Goal: Task Accomplishment & Management: Use online tool/utility

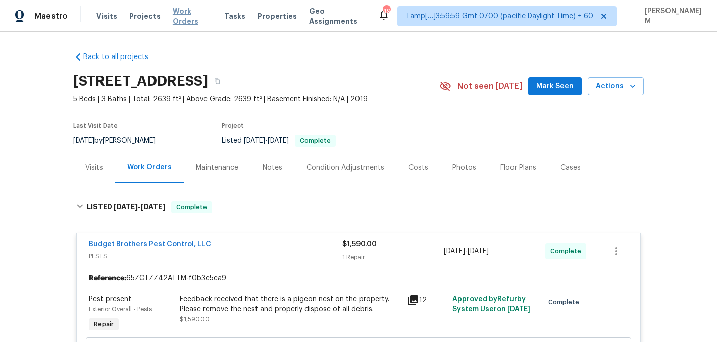
click at [189, 17] on span "Work Orders" at bounding box center [192, 16] width 39 height 20
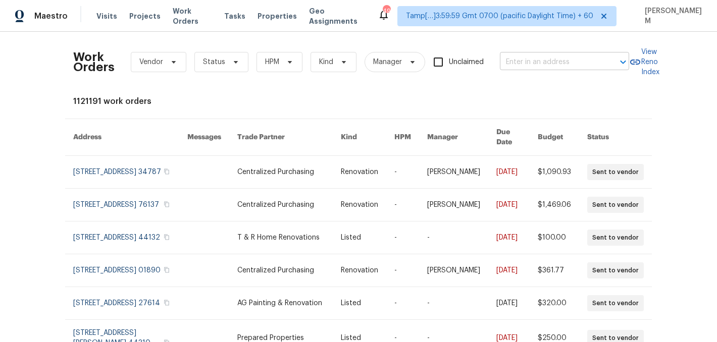
click at [552, 57] on input "text" at bounding box center [550, 63] width 101 height 16
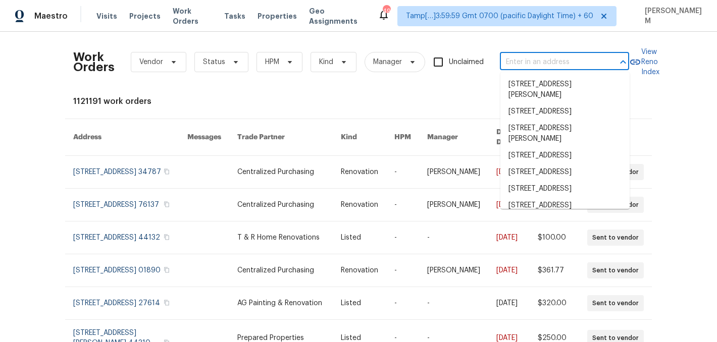
paste input "[STREET_ADDRESS]"
type input "[STREET_ADDRESS]"
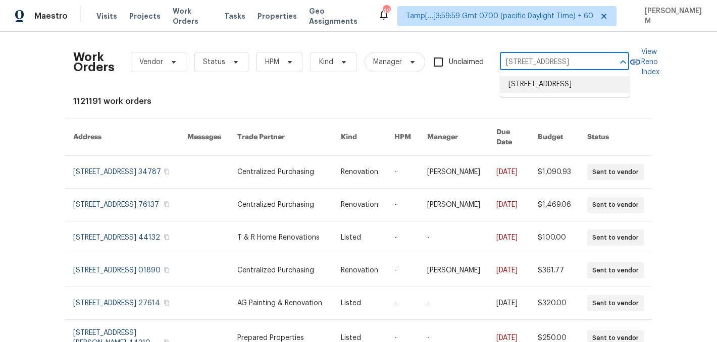
click at [562, 92] on li "[STREET_ADDRESS]" at bounding box center [564, 84] width 129 height 17
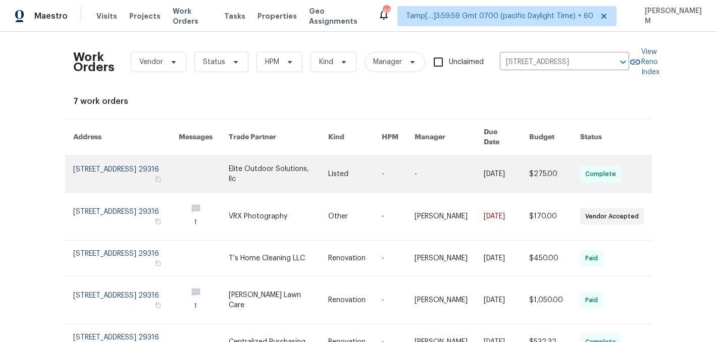
click at [452, 165] on link at bounding box center [449, 174] width 69 height 36
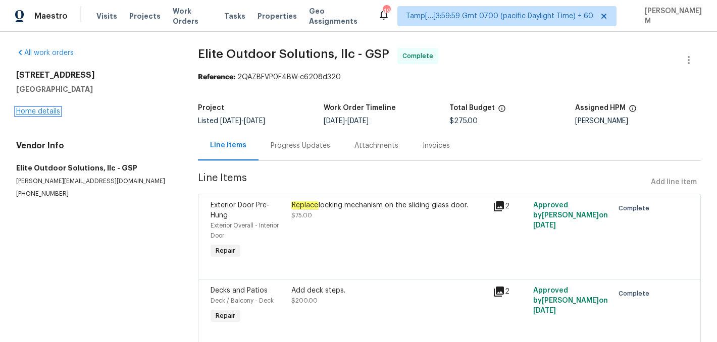
click at [31, 109] on link "Home details" at bounding box center [38, 111] width 44 height 7
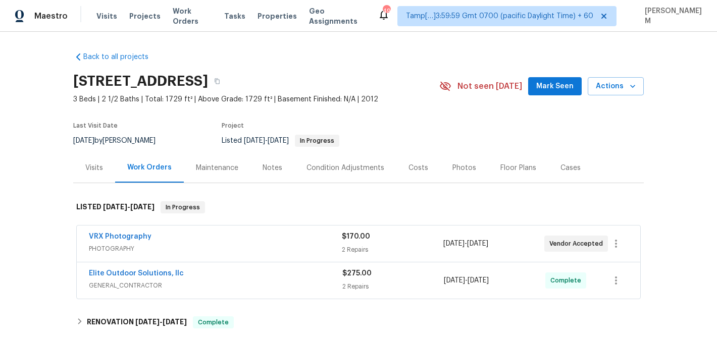
click at [302, 244] on div "VRX Photography" at bounding box center [215, 238] width 253 height 12
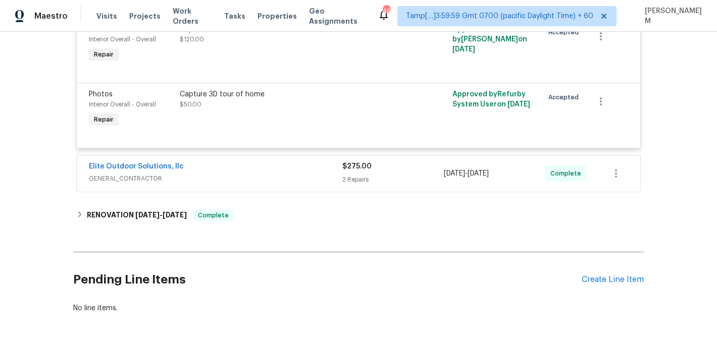
scroll to position [274, 0]
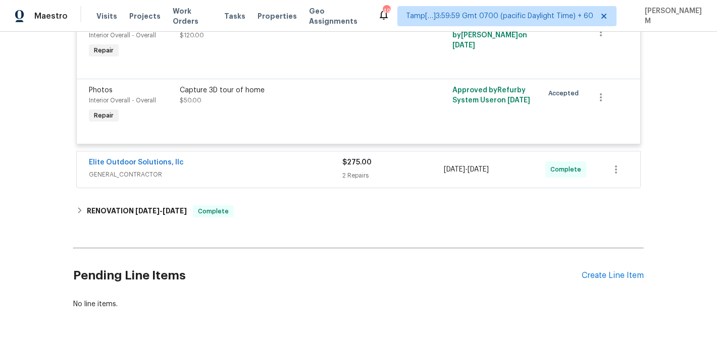
click at [283, 180] on span "GENERAL_CONTRACTOR" at bounding box center [215, 175] width 253 height 10
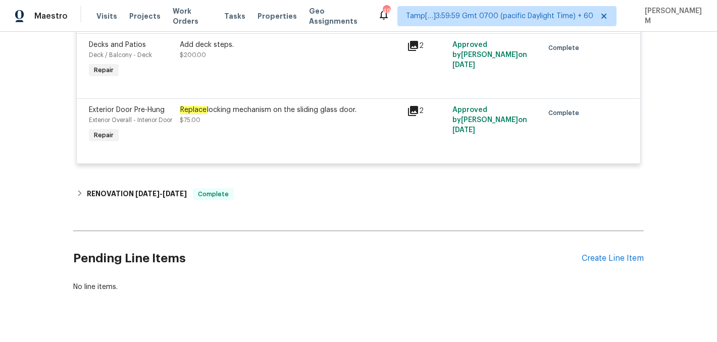
scroll to position [487, 0]
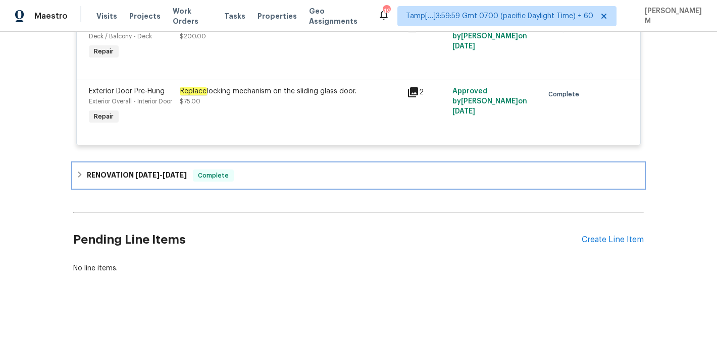
click at [201, 177] on div "Complete" at bounding box center [213, 176] width 41 height 12
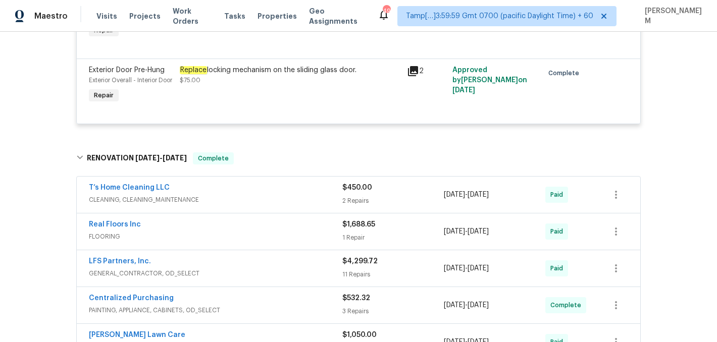
click at [262, 195] on div "T’s Home Cleaning LLC" at bounding box center [215, 189] width 253 height 12
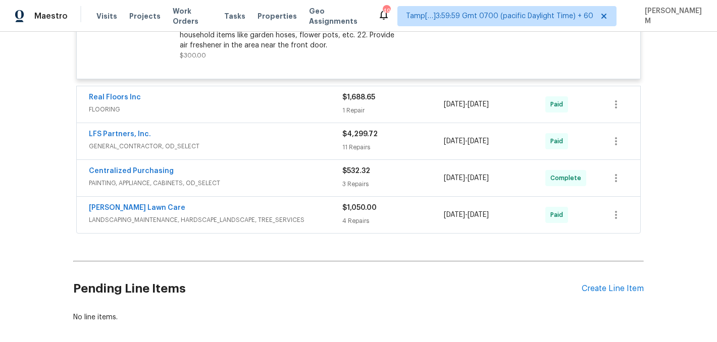
scroll to position [964, 0]
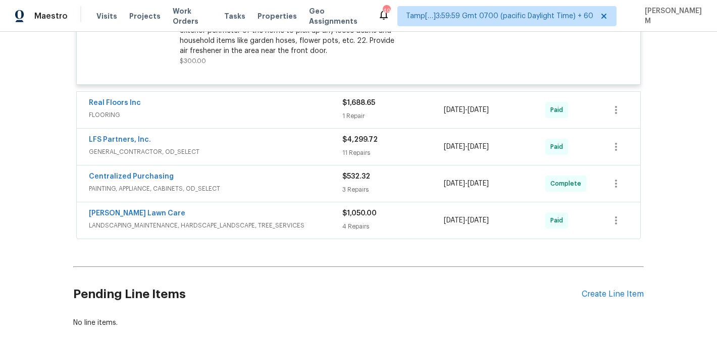
click at [276, 110] on div "Real Floors Inc" at bounding box center [215, 104] width 253 height 12
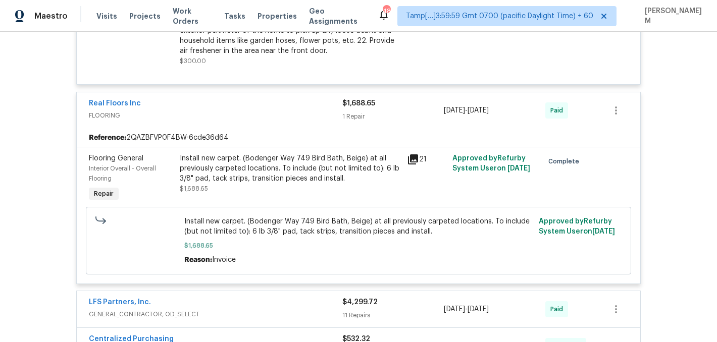
scroll to position [0, 0]
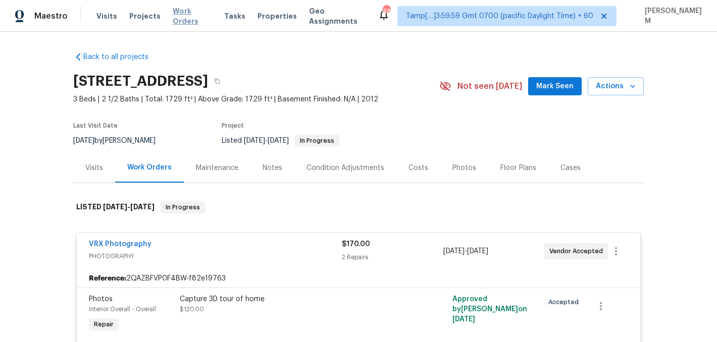
click at [197, 17] on span "Work Orders" at bounding box center [192, 16] width 39 height 20
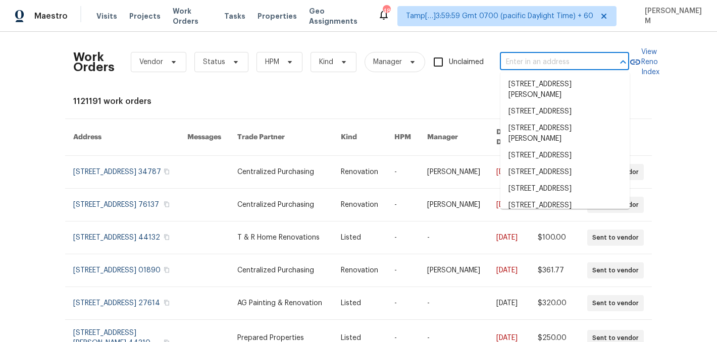
click at [541, 66] on input "text" at bounding box center [550, 63] width 101 height 16
paste input "[STREET_ADDRESS][PERSON_NAME]"
type input "[STREET_ADDRESS][PERSON_NAME]"
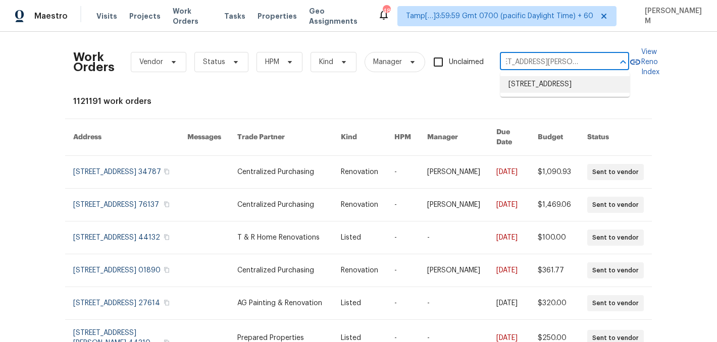
click at [560, 87] on li "[STREET_ADDRESS]" at bounding box center [564, 84] width 129 height 17
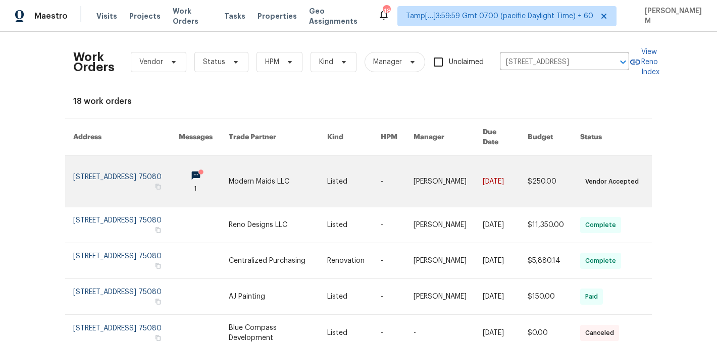
click at [436, 168] on link at bounding box center [448, 181] width 69 height 51
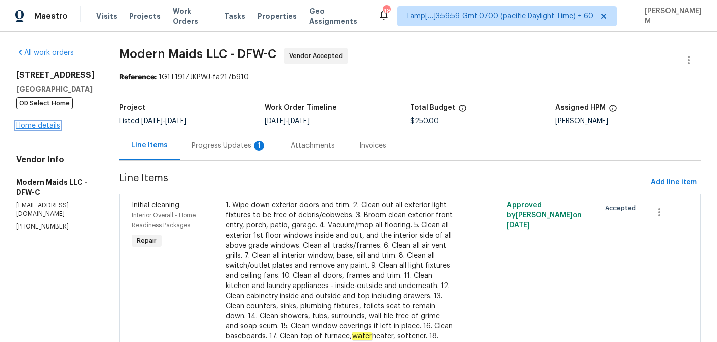
click at [47, 126] on link "Home details" at bounding box center [38, 125] width 44 height 7
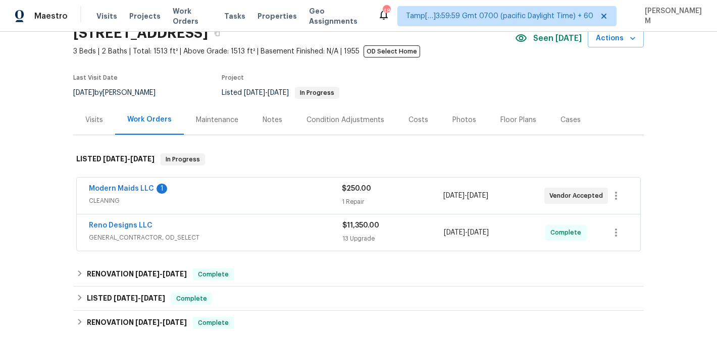
scroll to position [52, 0]
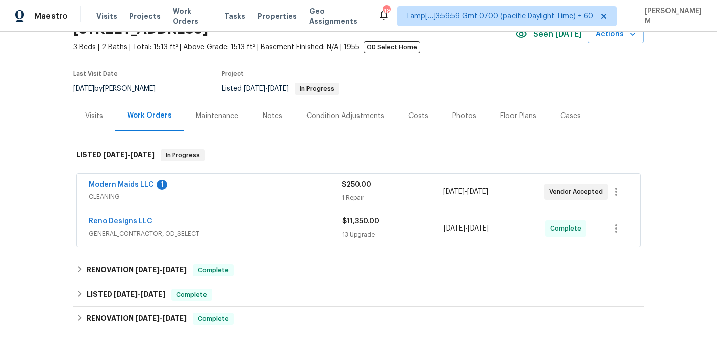
click at [277, 194] on span "CLEANING" at bounding box center [215, 197] width 253 height 10
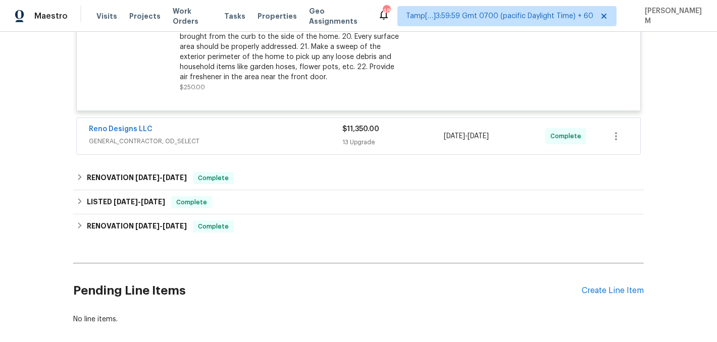
scroll to position [442, 0]
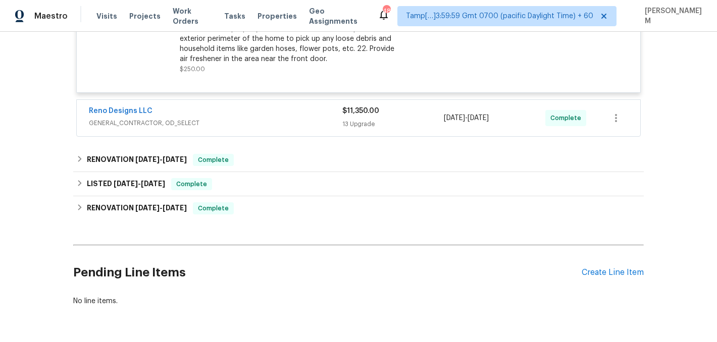
click at [262, 114] on div "Reno Designs LLC" at bounding box center [215, 112] width 253 height 12
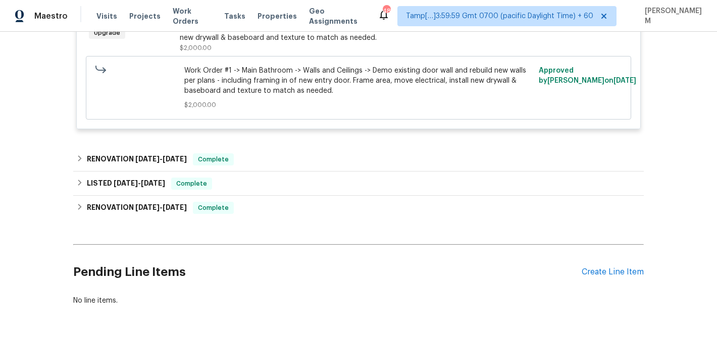
scroll to position [1955, 0]
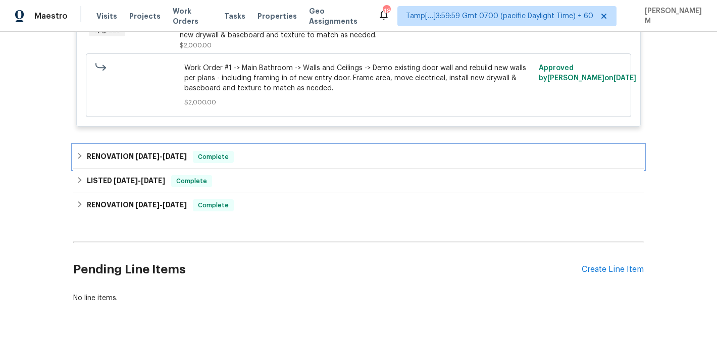
click at [370, 145] on div "RENOVATION [DATE] - [DATE] Complete" at bounding box center [358, 157] width 571 height 24
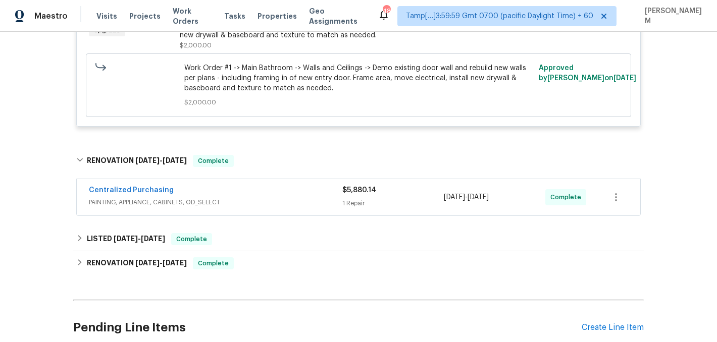
click at [350, 185] on div "$5,880.14" at bounding box center [392, 190] width 101 height 10
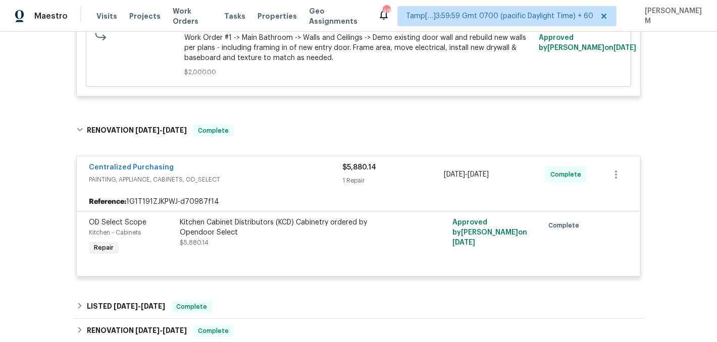
scroll to position [1997, 0]
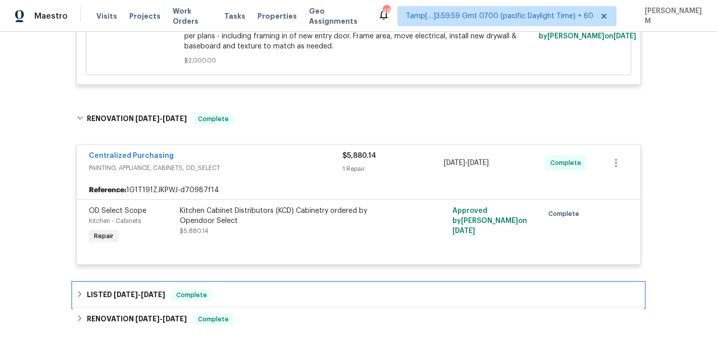
click at [331, 283] on div "LISTED [DATE] - [DATE] Complete" at bounding box center [358, 295] width 571 height 24
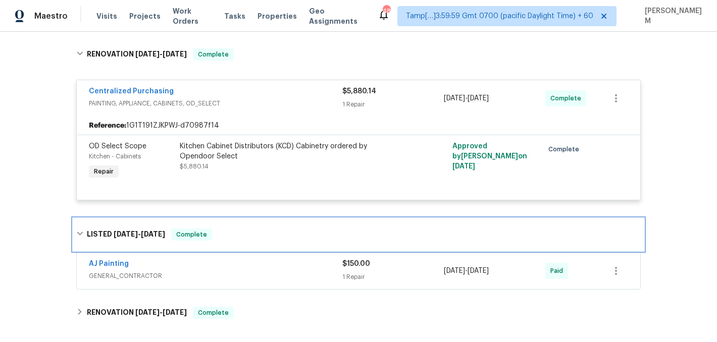
scroll to position [2076, 0]
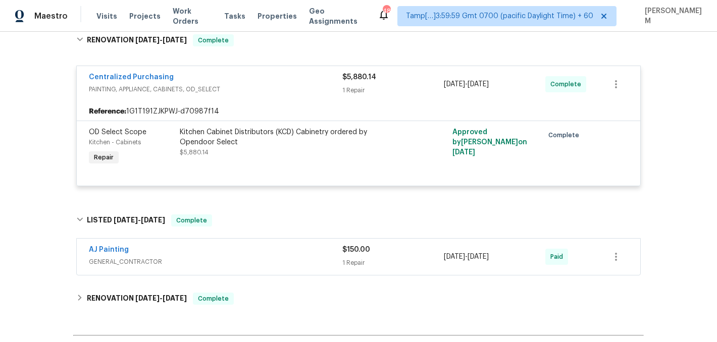
click at [301, 257] on span "GENERAL_CONTRACTOR" at bounding box center [215, 262] width 253 height 10
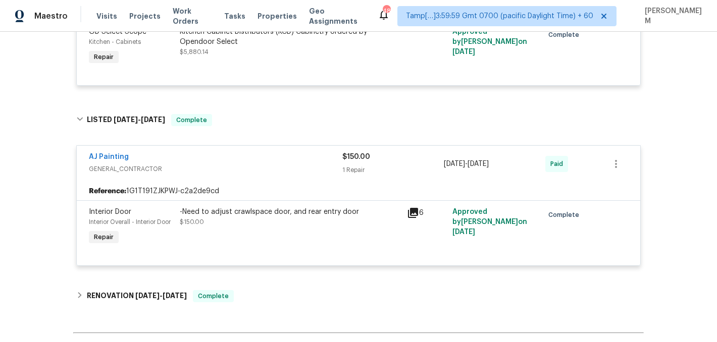
scroll to position [2178, 0]
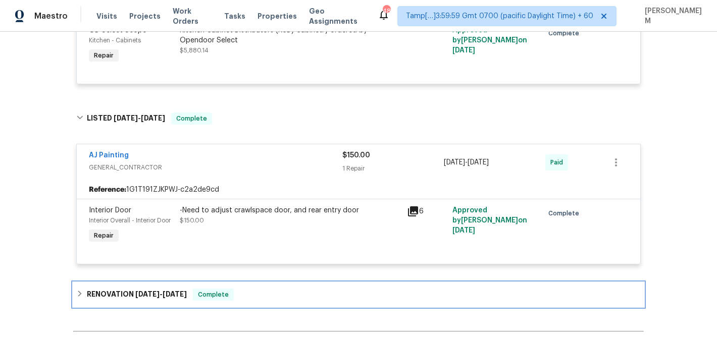
click at [282, 292] on div "RENOVATION [DATE] - [DATE] Complete" at bounding box center [358, 295] width 565 height 12
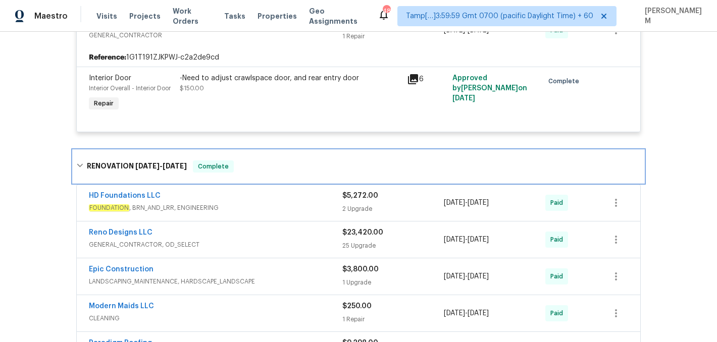
scroll to position [2315, 0]
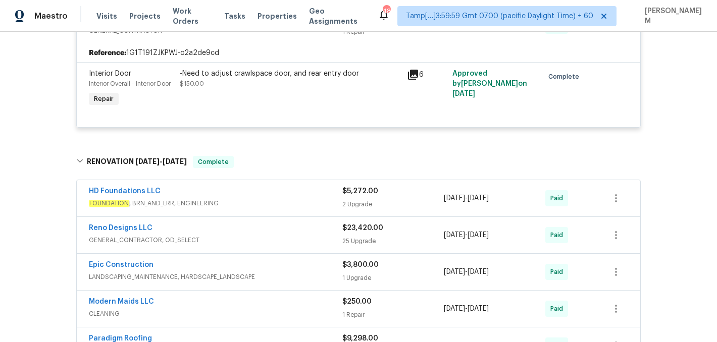
click at [266, 200] on span "FOUNDATION , BRN_AND_LRR, ENGINEERING" at bounding box center [215, 203] width 253 height 10
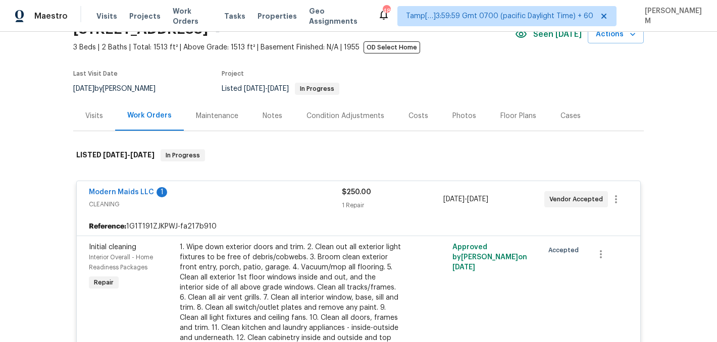
scroll to position [0, 0]
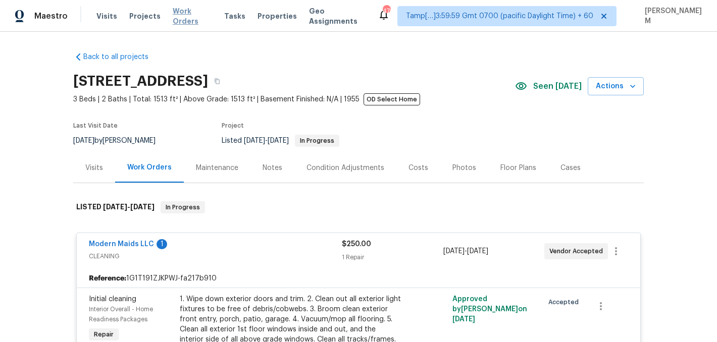
click at [183, 16] on span "Work Orders" at bounding box center [192, 16] width 39 height 20
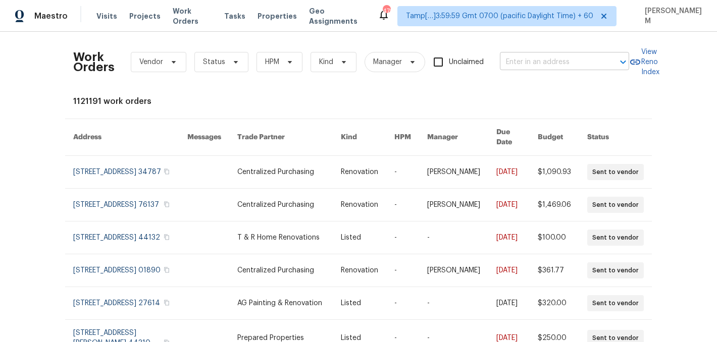
click at [502, 62] on input "text" at bounding box center [550, 63] width 101 height 16
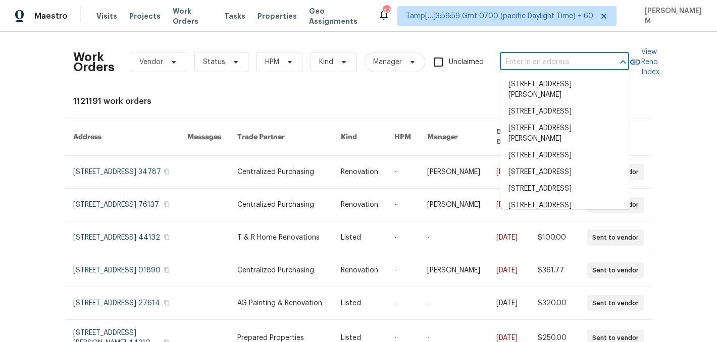
paste input "[STREET_ADDRESS]"
type input "[STREET_ADDRESS]"
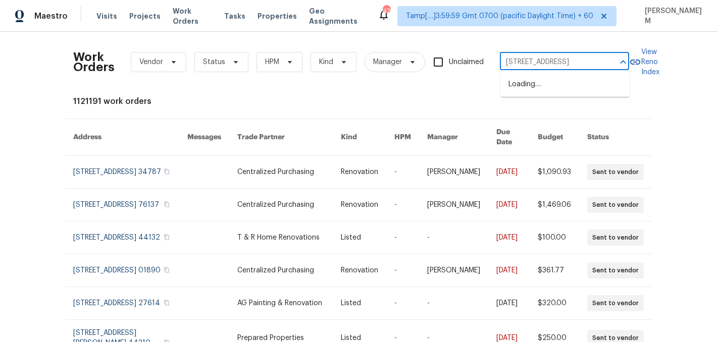
scroll to position [0, 24]
click at [555, 87] on li "[STREET_ADDRESS]" at bounding box center [564, 84] width 129 height 17
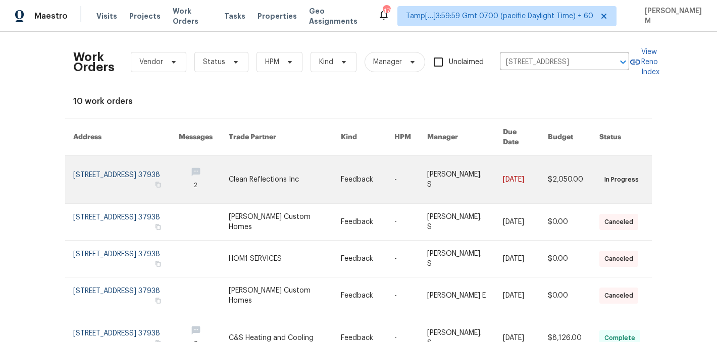
click at [479, 172] on link at bounding box center [465, 179] width 76 height 47
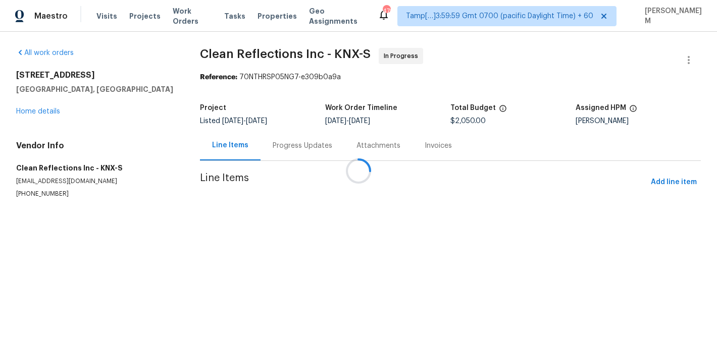
click at [44, 109] on div at bounding box center [358, 171] width 717 height 342
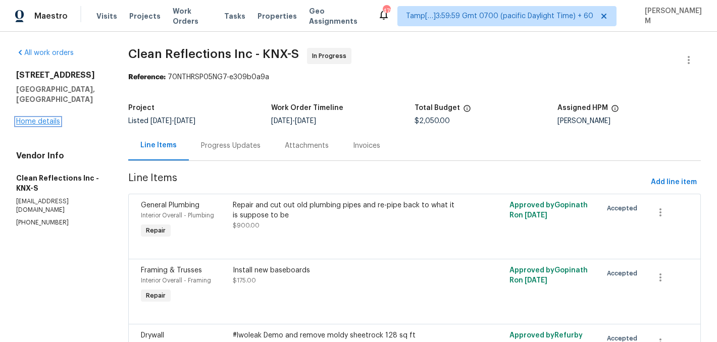
click at [44, 118] on link "Home details" at bounding box center [38, 121] width 44 height 7
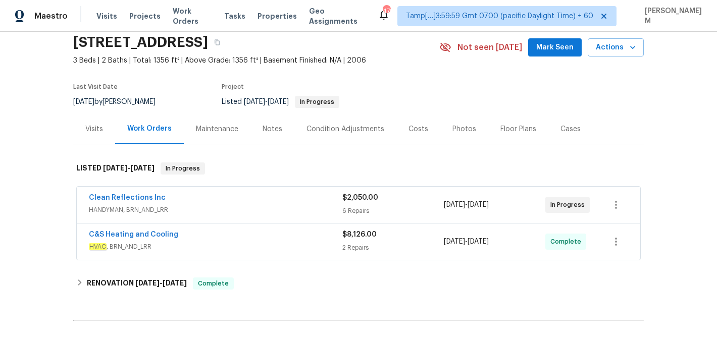
scroll to position [45, 0]
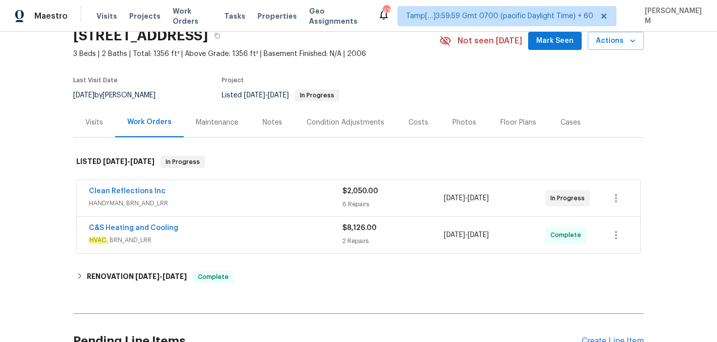
click at [281, 192] on div "Clean Reflections Inc" at bounding box center [215, 192] width 253 height 12
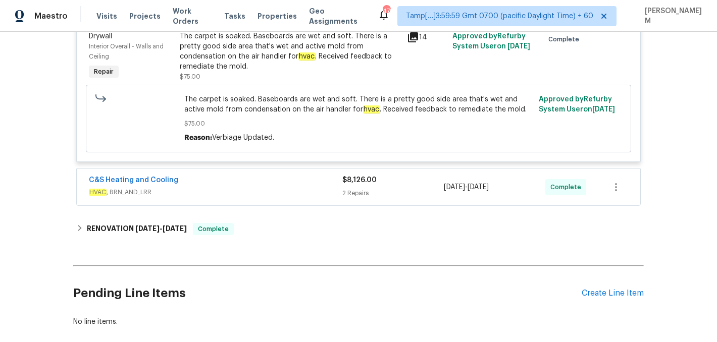
scroll to position [702, 0]
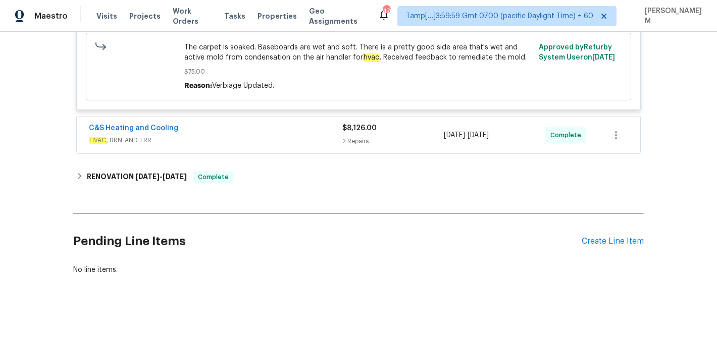
click at [256, 139] on span "HVAC , BRN_AND_LRR" at bounding box center [215, 140] width 253 height 10
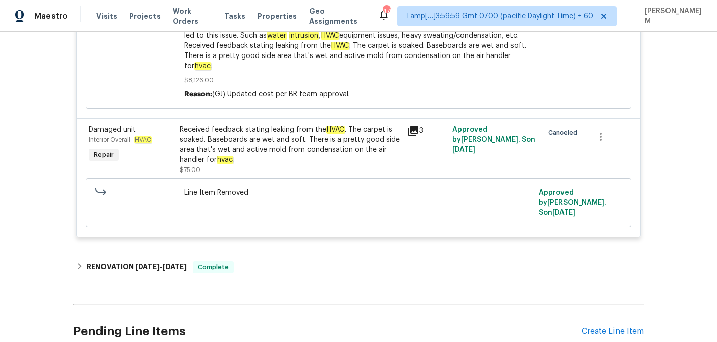
scroll to position [1174, 0]
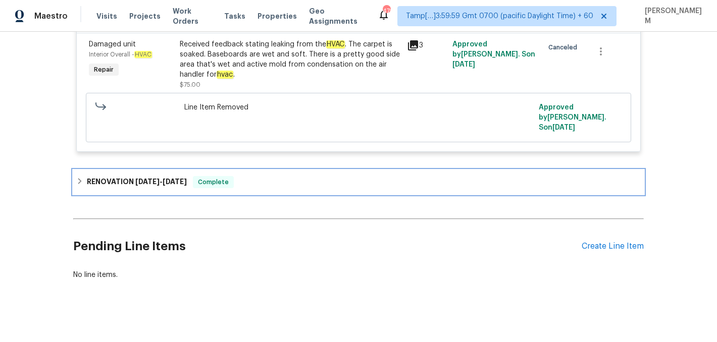
click at [252, 176] on div "RENOVATION [DATE] - [DATE] Complete" at bounding box center [358, 182] width 565 height 12
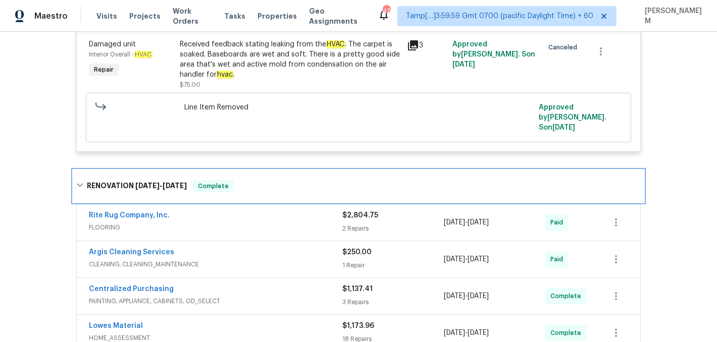
scroll to position [1190, 0]
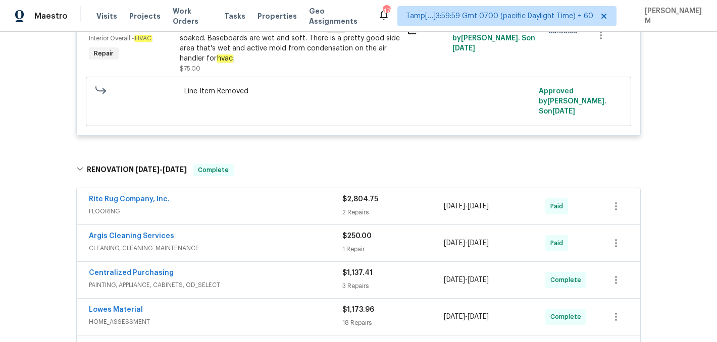
click at [289, 196] on div "Rite Rug Company, Inc." at bounding box center [215, 200] width 253 height 12
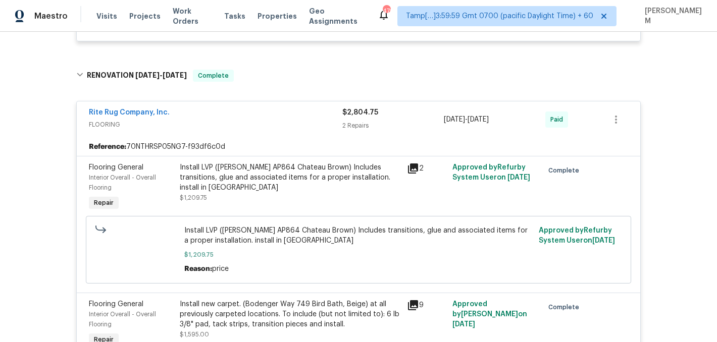
scroll to position [1288, 0]
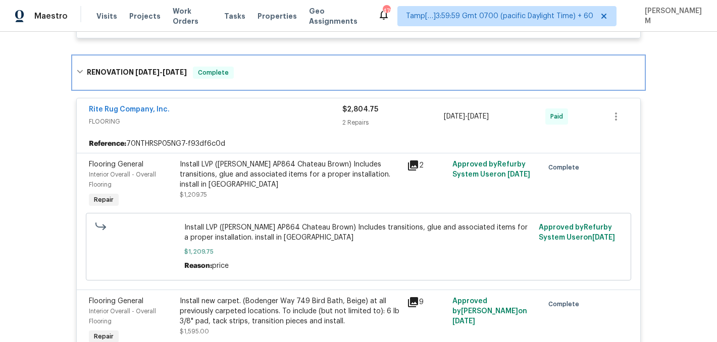
click at [304, 74] on div "RENOVATION [DATE] - [DATE] Complete" at bounding box center [358, 73] width 571 height 32
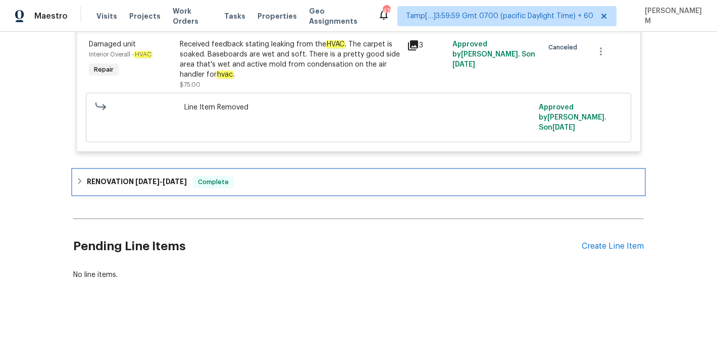
scroll to position [1174, 0]
click at [316, 176] on div "RENOVATION [DATE] - [DATE] Complete" at bounding box center [358, 182] width 565 height 12
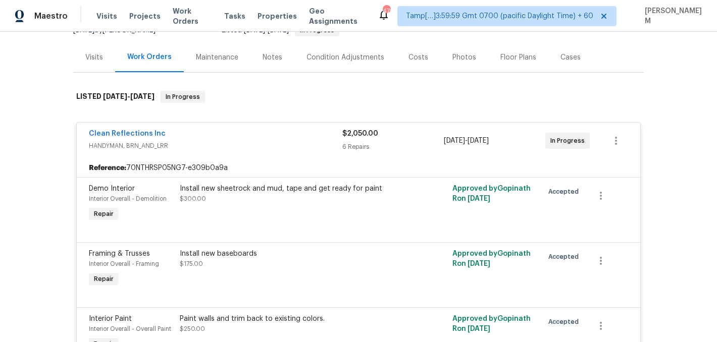
scroll to position [109, 0]
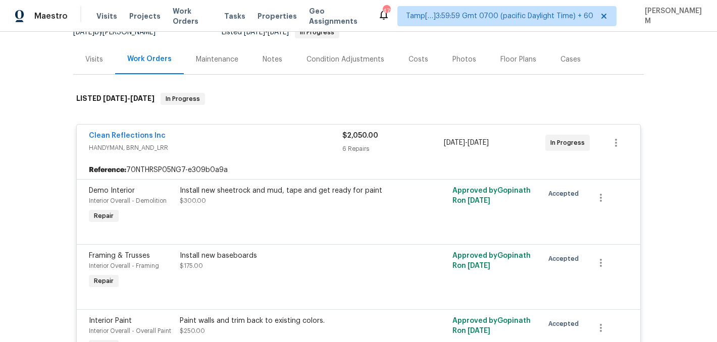
click at [321, 204] on div "Install new sheetrock and mud, tape and get ready for paint $300.00" at bounding box center [290, 196] width 221 height 20
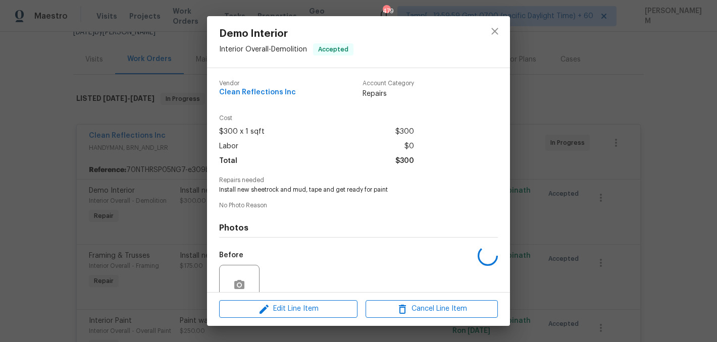
scroll to position [88, 0]
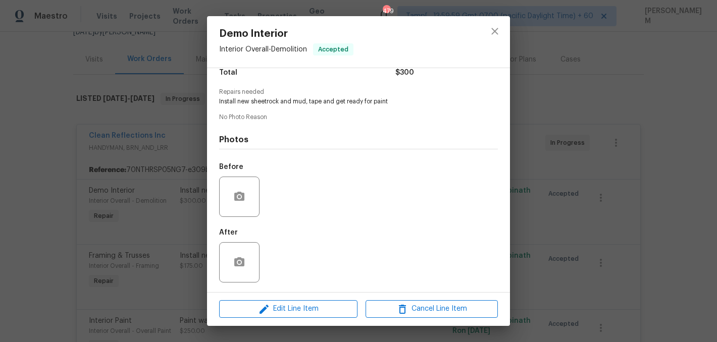
click at [119, 207] on div "Demo Interior Interior Overall - Demolition Accepted Vendor Clean Reflections I…" at bounding box center [358, 171] width 717 height 342
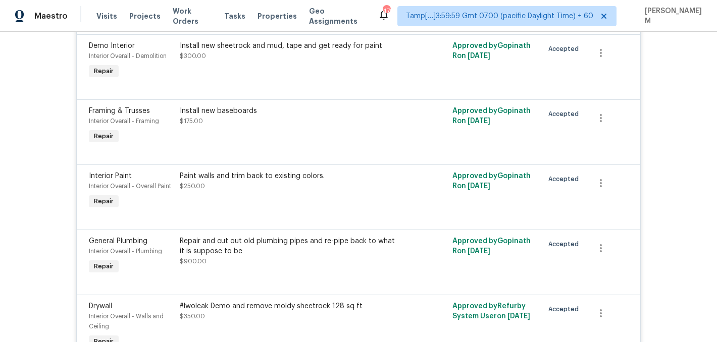
scroll to position [239, 0]
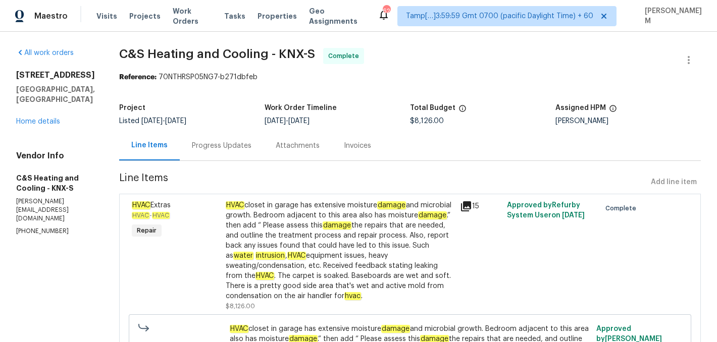
click at [251, 148] on div "Progress Updates" at bounding box center [222, 146] width 60 height 10
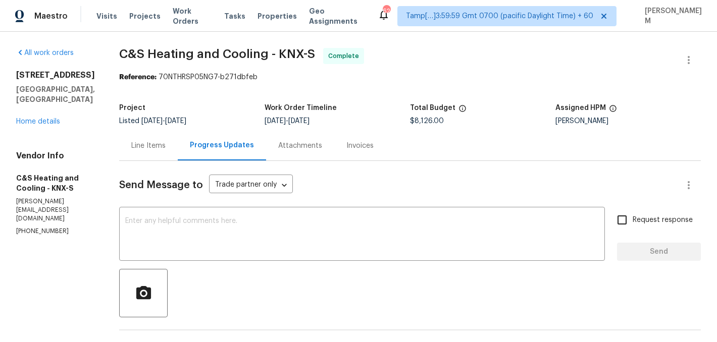
click at [386, 155] on div "Invoices" at bounding box center [360, 146] width 52 height 30
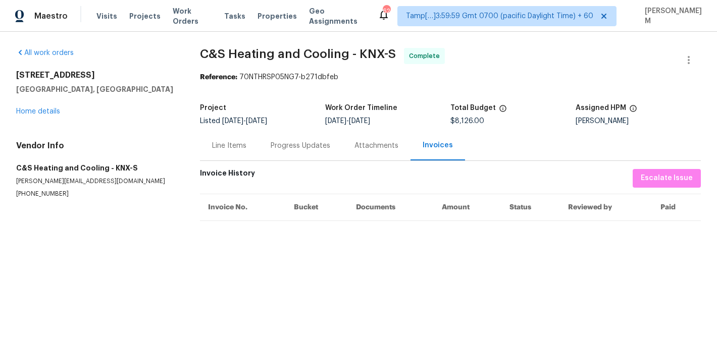
click at [378, 143] on div "Attachments" at bounding box center [376, 146] width 44 height 10
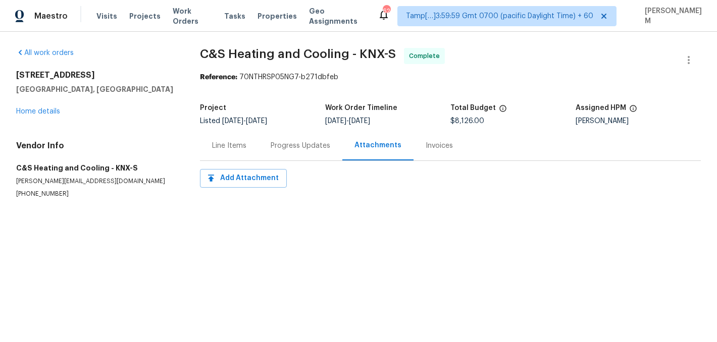
click at [299, 142] on div "Progress Updates" at bounding box center [301, 146] width 60 height 10
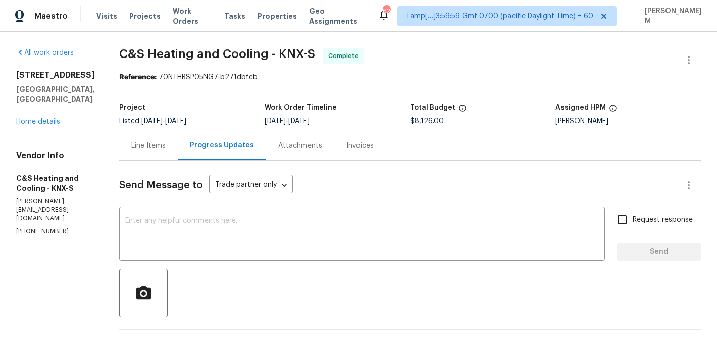
click at [178, 153] on div "Line Items" at bounding box center [148, 146] width 59 height 30
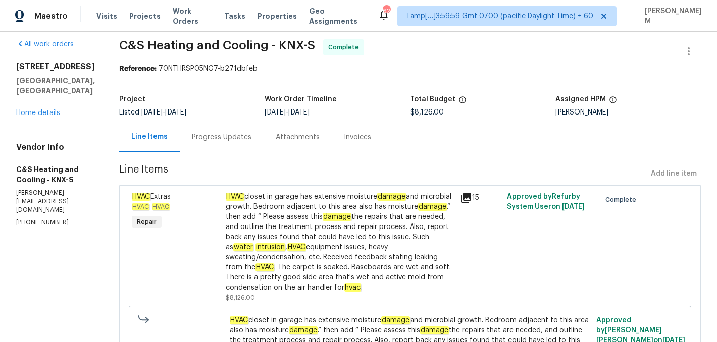
scroll to position [10, 0]
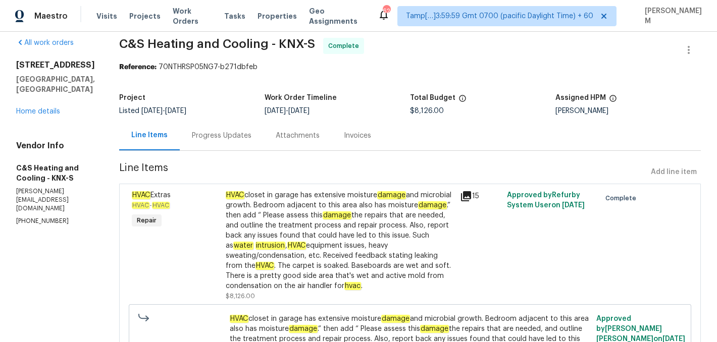
click at [251, 137] on div "Progress Updates" at bounding box center [222, 136] width 60 height 10
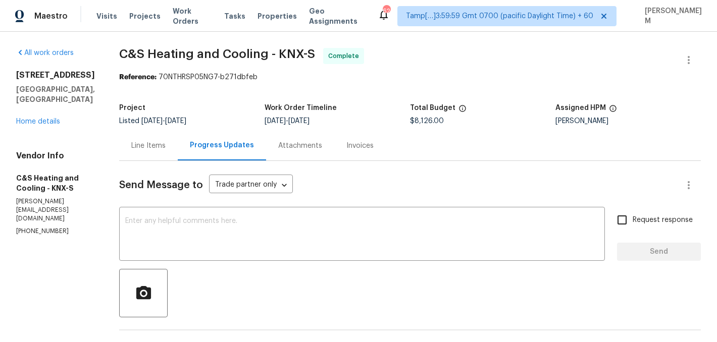
click at [386, 152] on div "Invoices" at bounding box center [360, 146] width 52 height 30
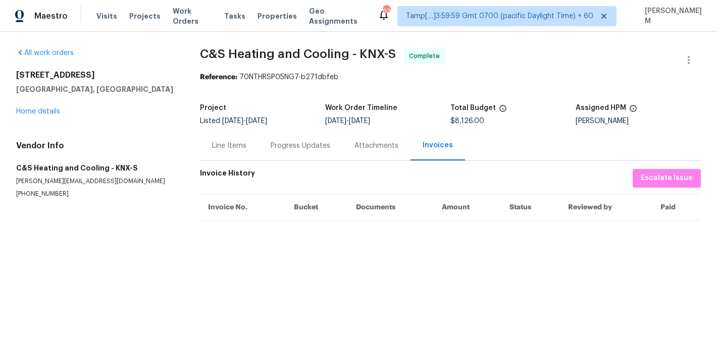
click at [225, 157] on div "Line Items" at bounding box center [229, 146] width 59 height 30
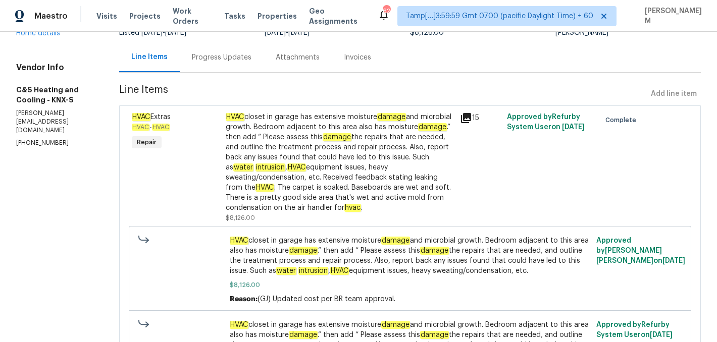
scroll to position [94, 0]
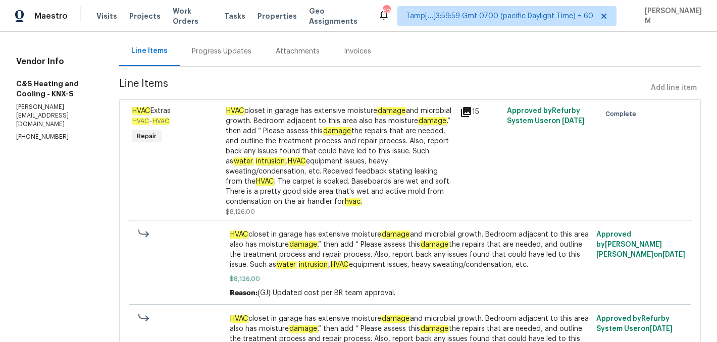
click at [407, 143] on div "HVAC closet in garage has extensive moisture damage and microbial growth. Bedro…" at bounding box center [340, 156] width 228 height 101
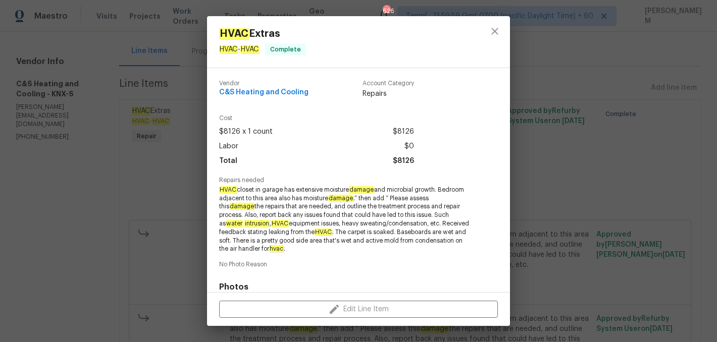
scroll to position [148, 0]
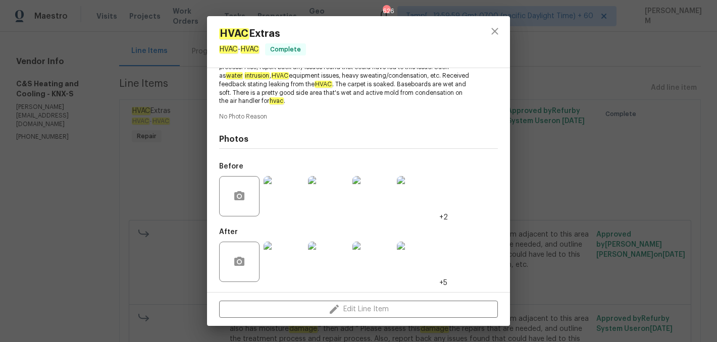
click at [293, 211] on img at bounding box center [284, 196] width 40 height 40
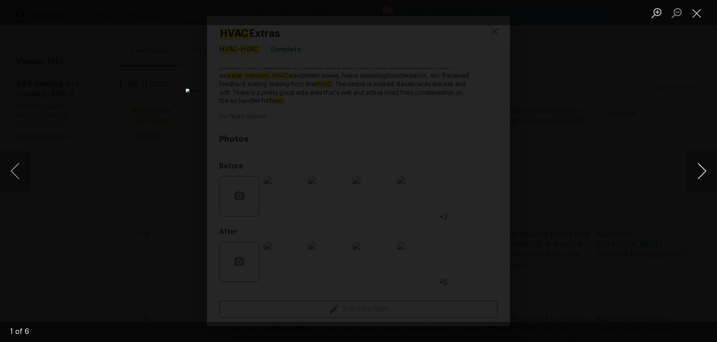
click at [699, 178] on button "Next image" at bounding box center [702, 171] width 30 height 40
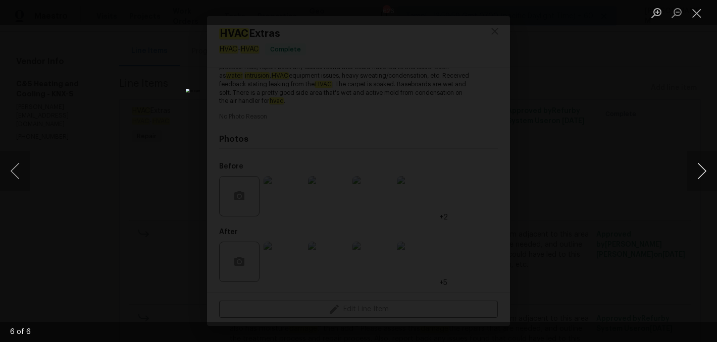
click at [699, 178] on button "Next image" at bounding box center [702, 171] width 30 height 40
click at [696, 10] on button "Close lightbox" at bounding box center [697, 13] width 20 height 18
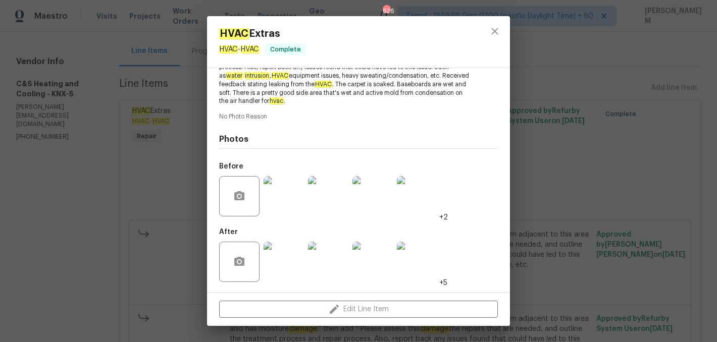
click at [291, 257] on img at bounding box center [284, 262] width 40 height 40
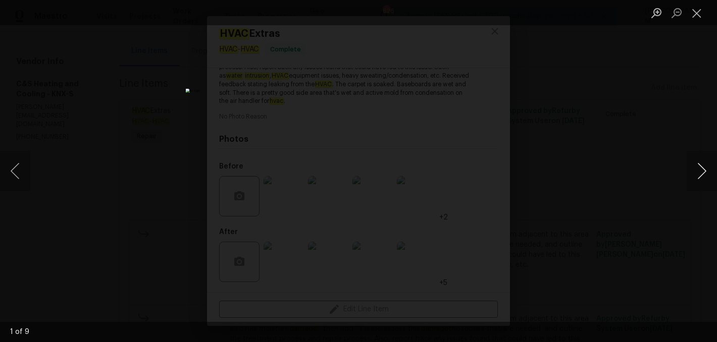
click at [693, 164] on button "Next image" at bounding box center [702, 171] width 30 height 40
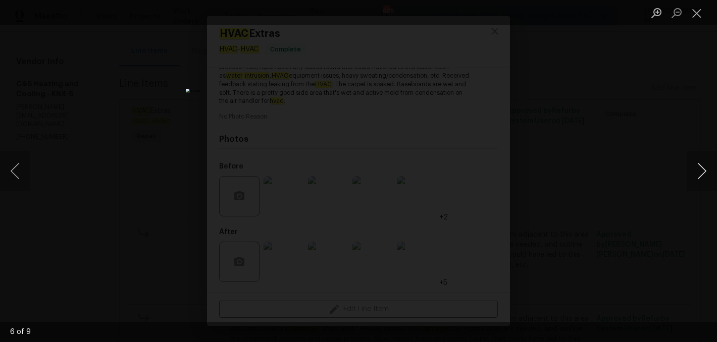
click at [703, 171] on button "Next image" at bounding box center [702, 171] width 30 height 40
click at [702, 13] on button "Close lightbox" at bounding box center [697, 13] width 20 height 18
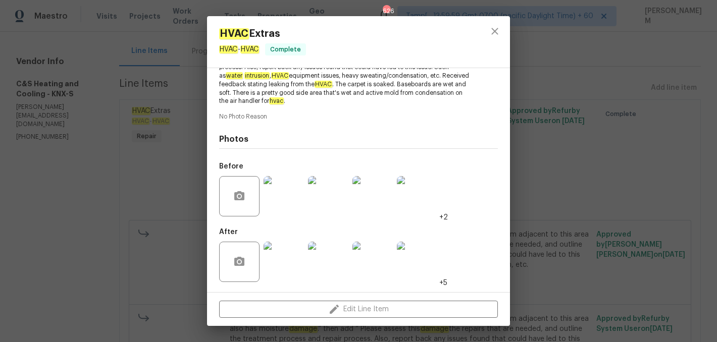
click at [579, 186] on div "HVAC Extras HVAC - HVAC Complete Vendor C&S Heating and Cooling Account Categor…" at bounding box center [358, 171] width 717 height 342
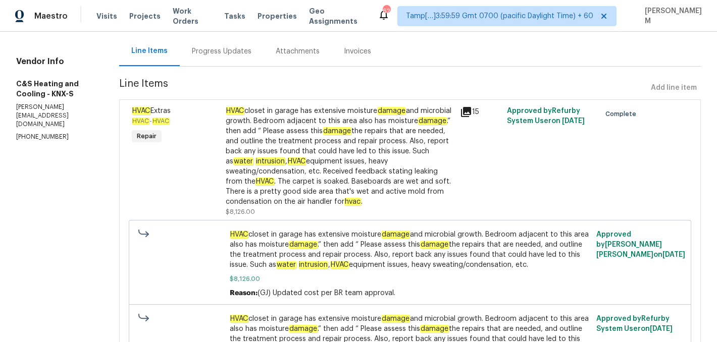
click at [251, 53] on div "Progress Updates" at bounding box center [222, 51] width 60 height 10
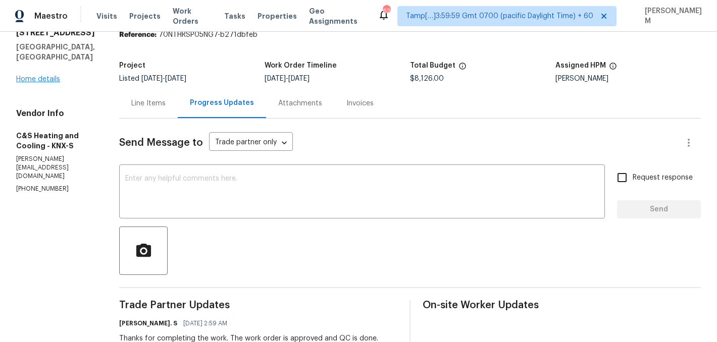
scroll to position [25, 0]
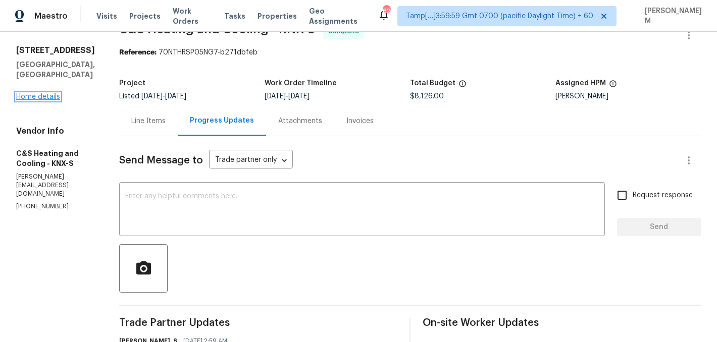
click at [34, 93] on link "Home details" at bounding box center [38, 96] width 44 height 7
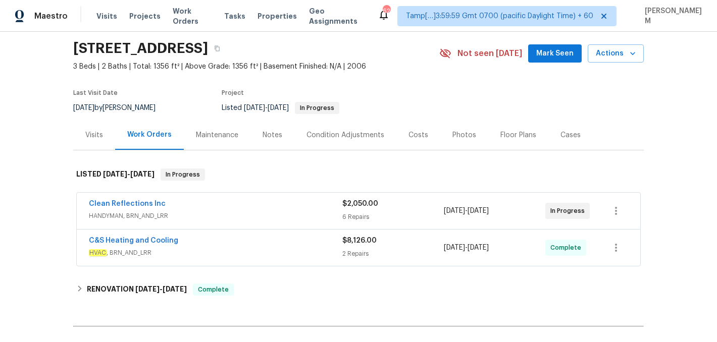
scroll to position [34, 0]
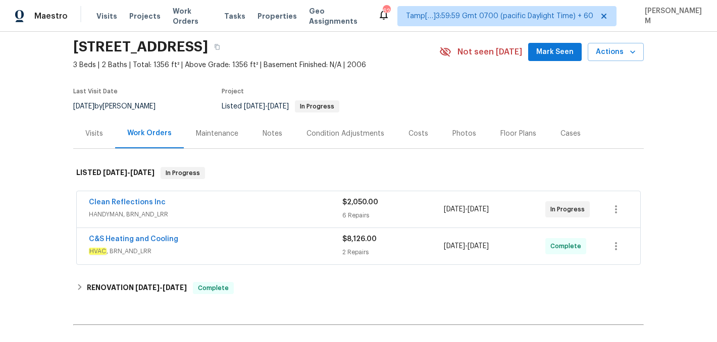
click at [265, 254] on span "HVAC , BRN_AND_LRR" at bounding box center [215, 251] width 253 height 10
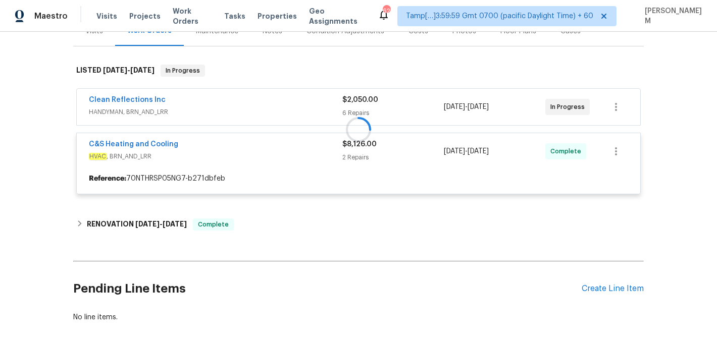
scroll to position [140, 0]
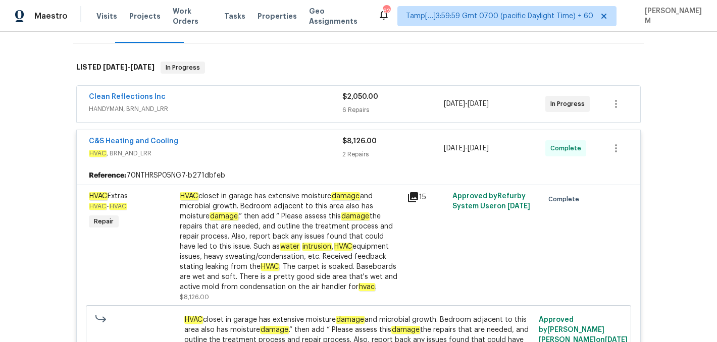
click at [195, 103] on div "Clean Reflections Inc" at bounding box center [215, 98] width 253 height 12
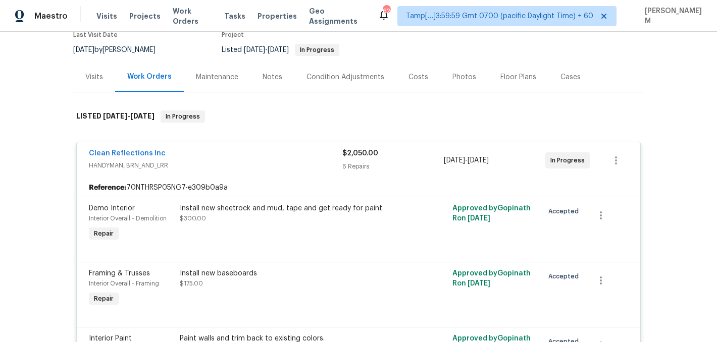
scroll to position [89, 0]
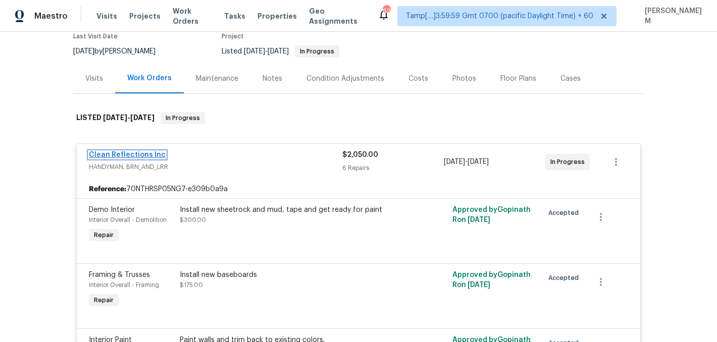
click at [127, 153] on link "Clean Reflections Inc" at bounding box center [127, 154] width 77 height 7
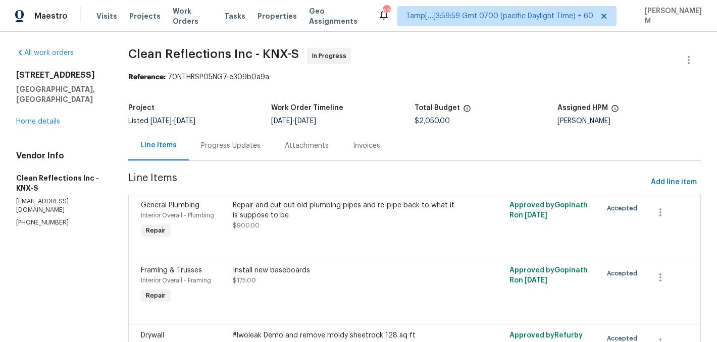
click at [248, 144] on div "Progress Updates" at bounding box center [231, 146] width 60 height 10
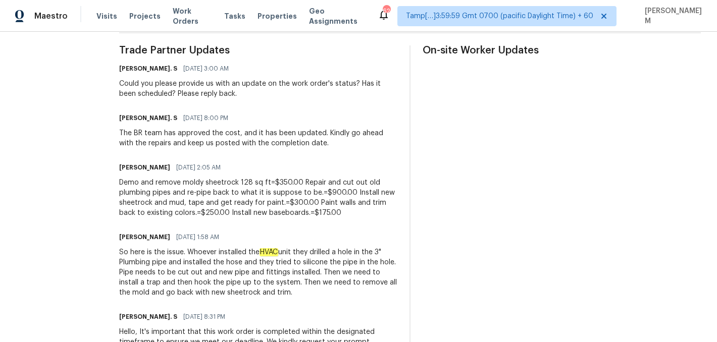
scroll to position [298, 0]
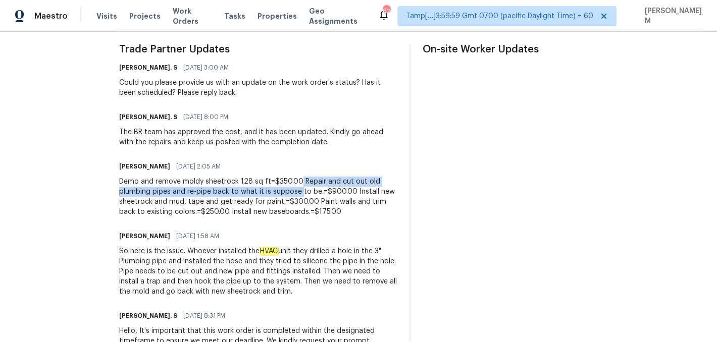
drag, startPoint x: 327, startPoint y: 179, endPoint x: 329, endPoint y: 193, distance: 14.7
click at [329, 193] on div "Demo and remove moldy sheetrock 128 sq ft=$350.00 Repair and cut out old plumbi…" at bounding box center [258, 197] width 278 height 40
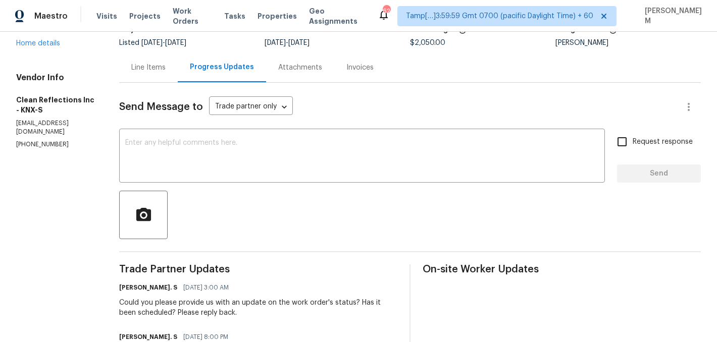
scroll to position [19, 0]
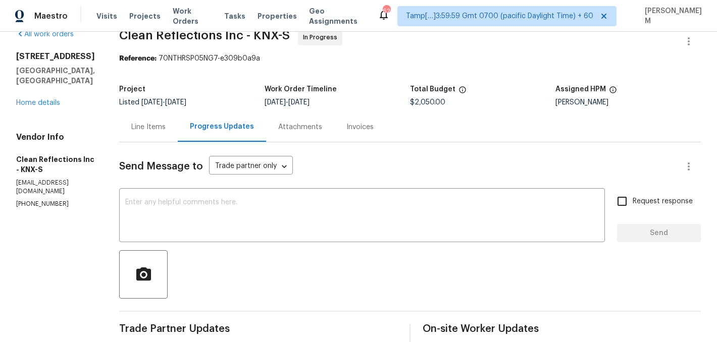
click at [166, 122] on div "Line Items" at bounding box center [148, 127] width 34 height 10
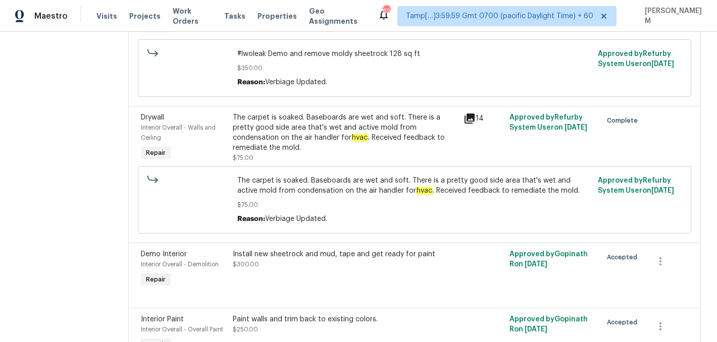
scroll to position [330, 0]
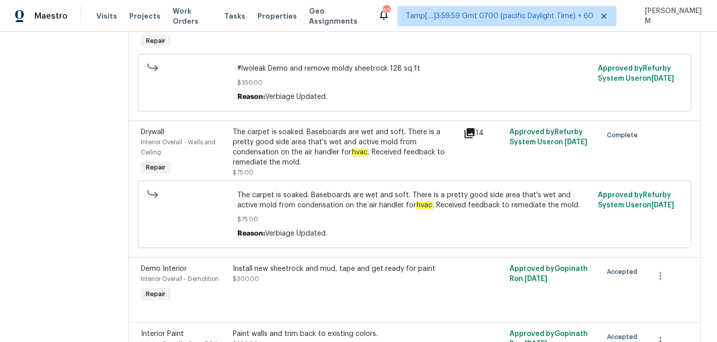
click at [424, 144] on div "The carpet is soaked. Baseboards are wet and soft. There is a pretty good side …" at bounding box center [345, 147] width 225 height 40
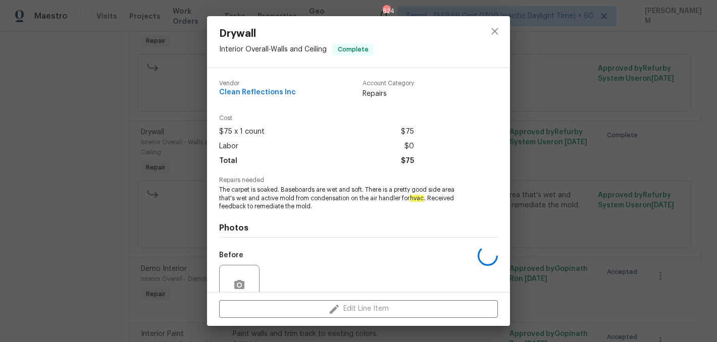
scroll to position [89, 0]
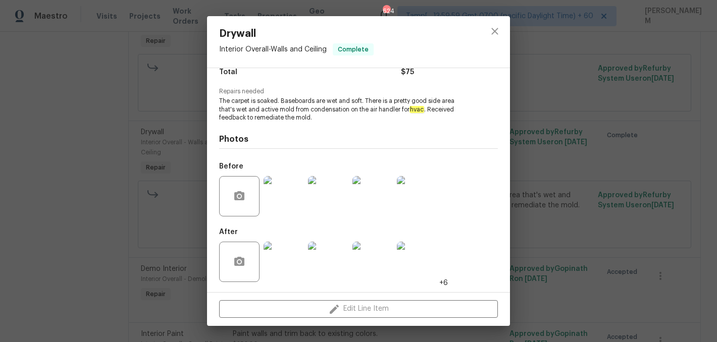
click at [291, 202] on img at bounding box center [284, 196] width 40 height 40
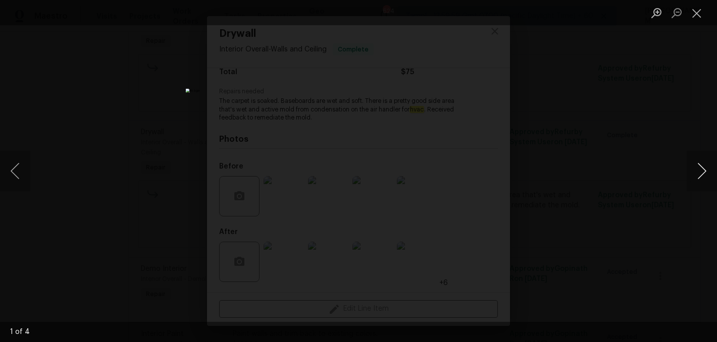
click at [704, 175] on button "Next image" at bounding box center [702, 171] width 30 height 40
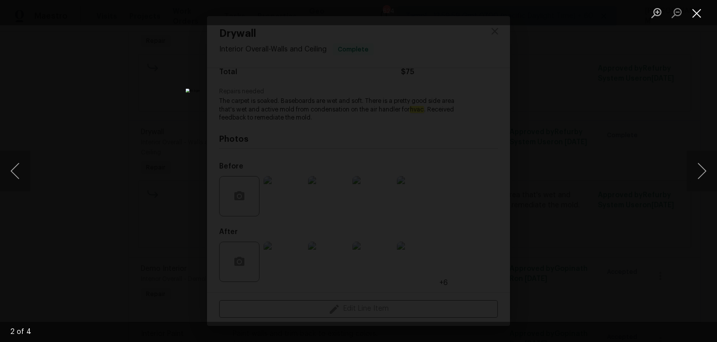
click at [694, 20] on button "Close lightbox" at bounding box center [697, 13] width 20 height 18
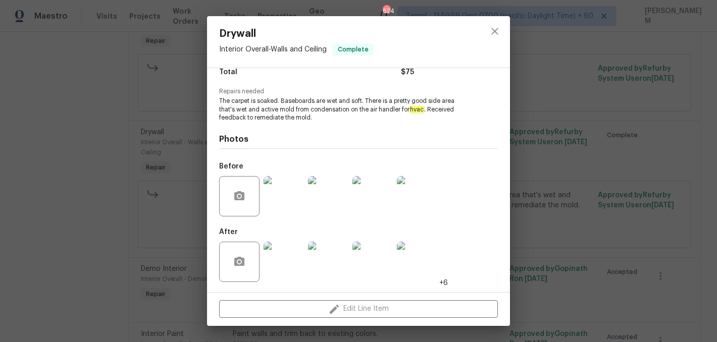
click at [279, 268] on img at bounding box center [284, 262] width 40 height 40
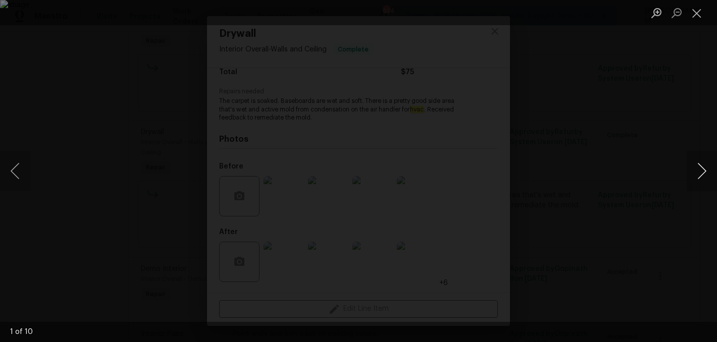
click at [703, 186] on button "Next image" at bounding box center [702, 171] width 30 height 40
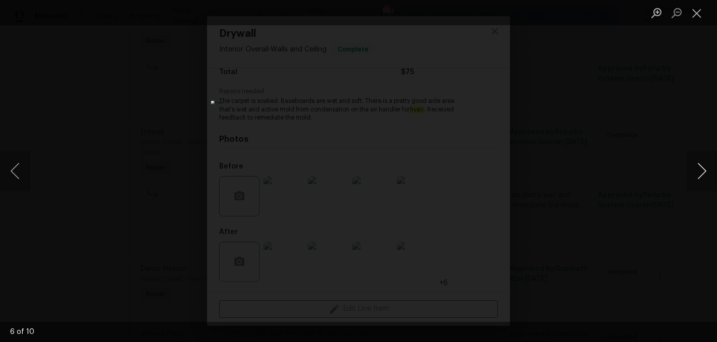
click at [703, 186] on button "Next image" at bounding box center [702, 171] width 30 height 40
click at [694, 17] on button "Close lightbox" at bounding box center [697, 13] width 20 height 18
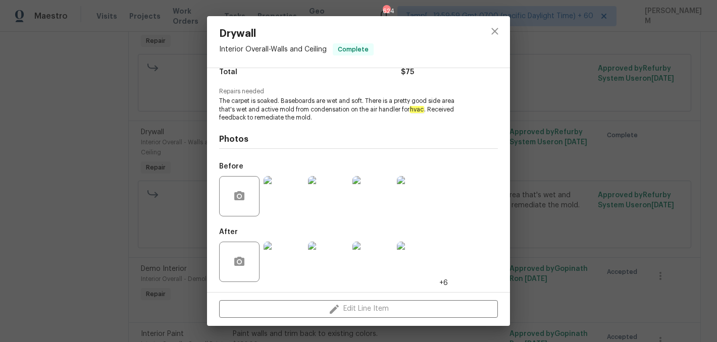
click at [594, 181] on div "Drywall Interior Overall - Walls and Ceiling Complete Vendor Clean Reflections …" at bounding box center [358, 171] width 717 height 342
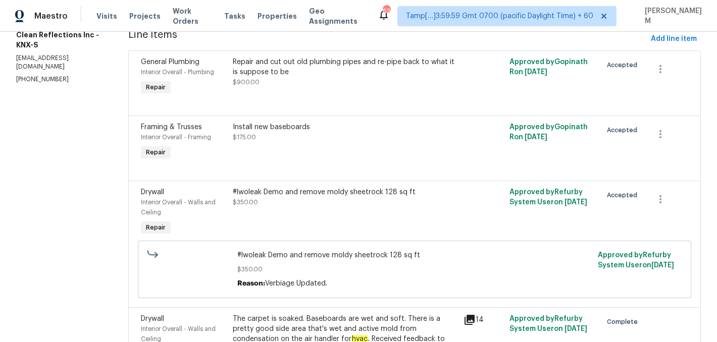
scroll to position [0, 0]
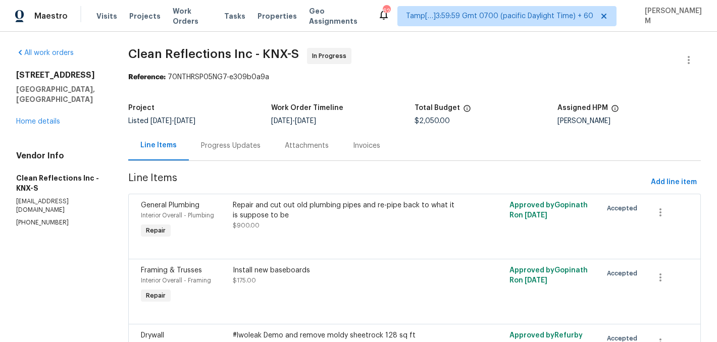
click at [243, 148] on div "Progress Updates" at bounding box center [231, 146] width 60 height 10
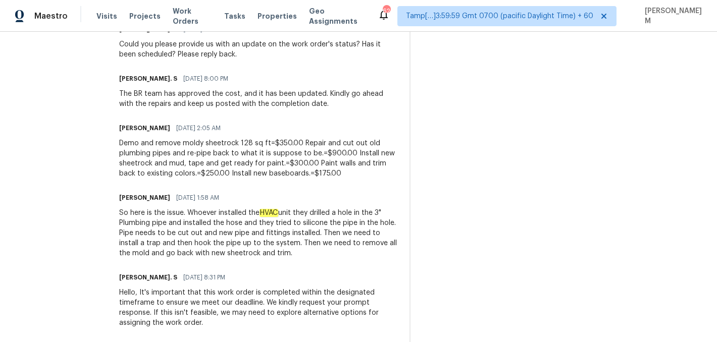
scroll to position [335, 0]
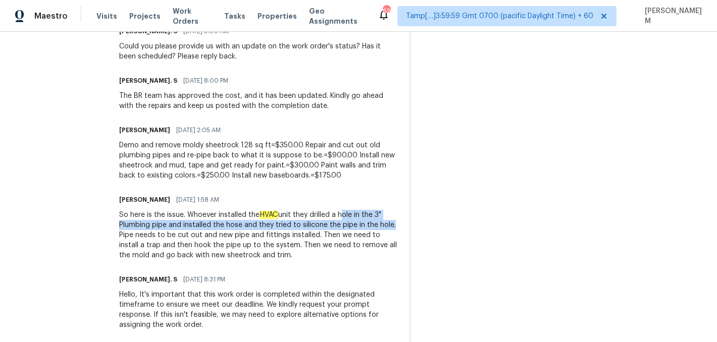
drag, startPoint x: 371, startPoint y: 215, endPoint x: 175, endPoint y: 237, distance: 197.1
click at [175, 237] on div "So here is the issue. Whoever installed the HVAC unit they drilled a hole in th…" at bounding box center [258, 235] width 278 height 50
copy div "hole in the 3" Plumbing pipe and installed the hose and they tried to silicone …"
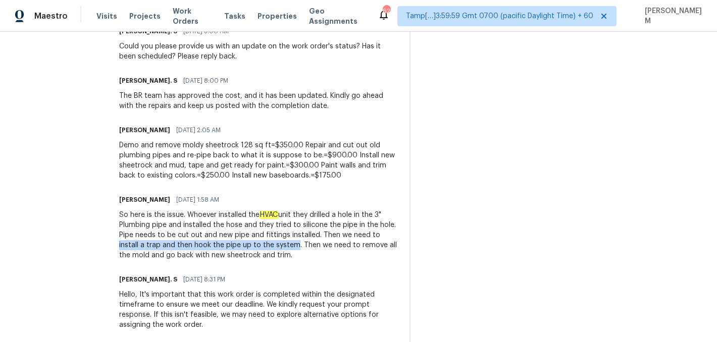
drag, startPoint x: 173, startPoint y: 245, endPoint x: 345, endPoint y: 246, distance: 172.7
click at [345, 246] on div "So here is the issue. Whoever installed the HVAC unit they drilled a hole in th…" at bounding box center [258, 235] width 278 height 50
